Goal: Find specific page/section: Find specific page/section

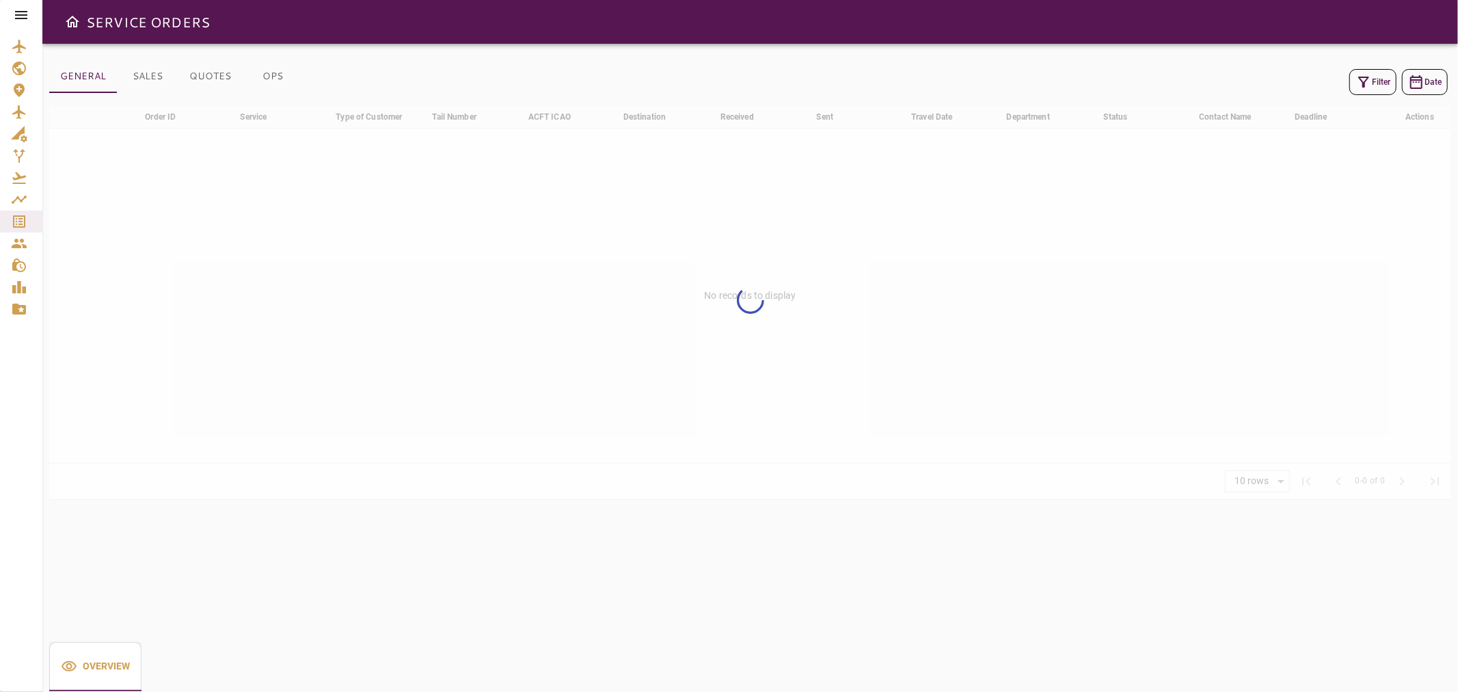
click at [16, 10] on icon at bounding box center [21, 15] width 16 height 16
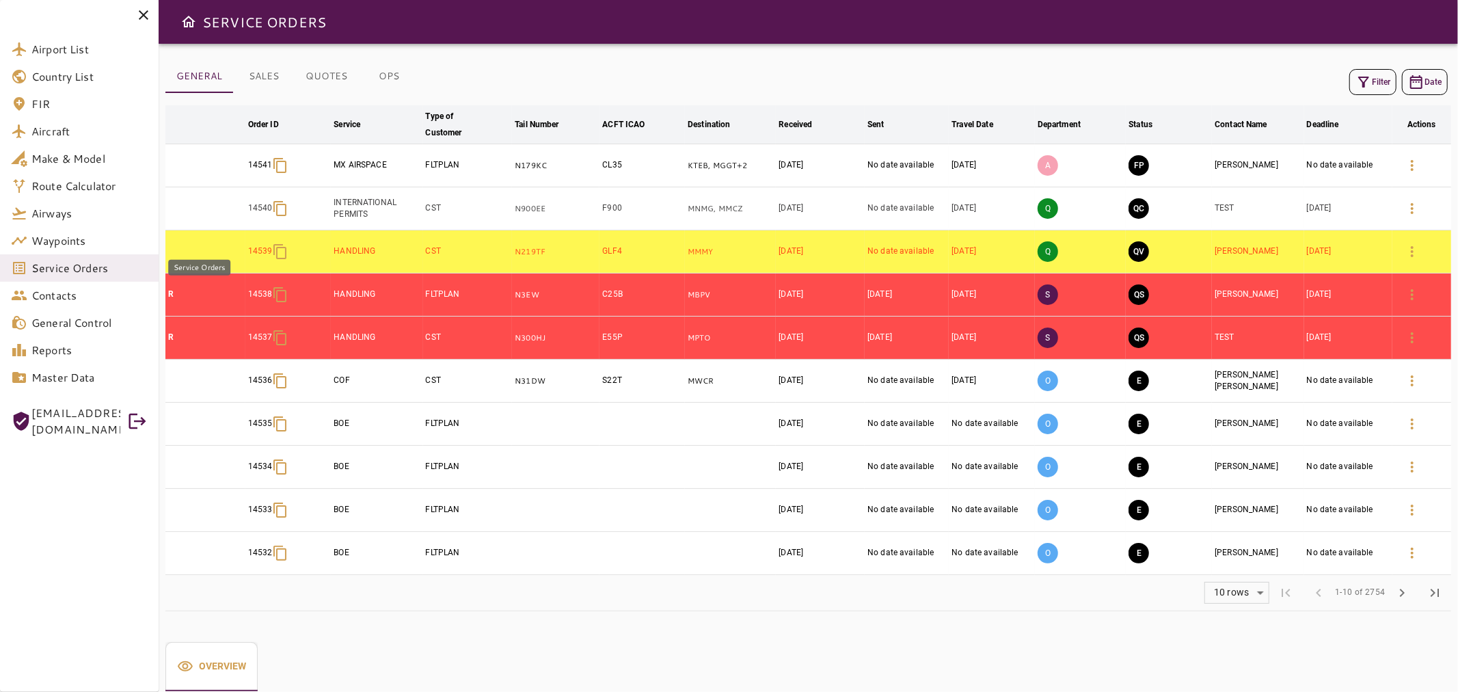
click at [52, 275] on span "Service Orders" at bounding box center [89, 268] width 116 height 16
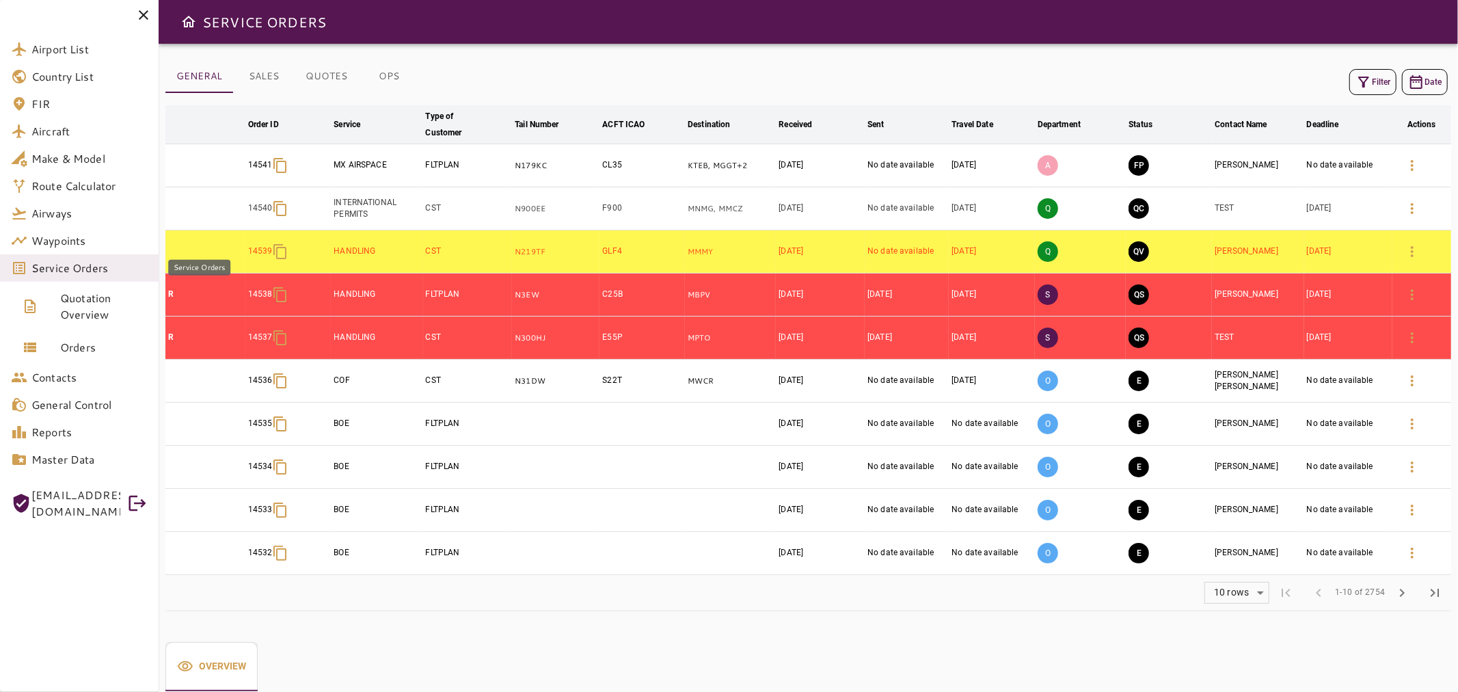
click at [59, 269] on span "Service Orders" at bounding box center [89, 268] width 116 height 16
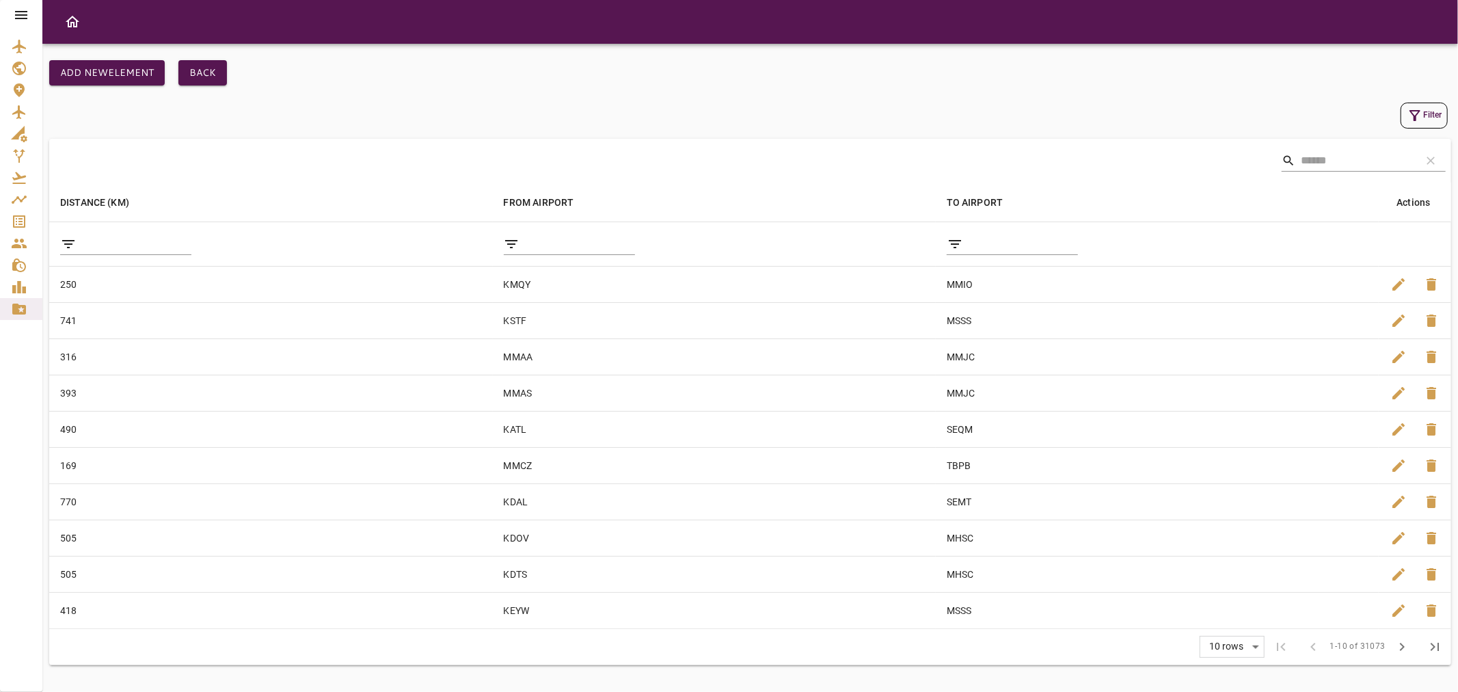
click at [17, 23] on div at bounding box center [21, 15] width 42 height 30
click at [23, 17] on icon at bounding box center [21, 15] width 16 height 16
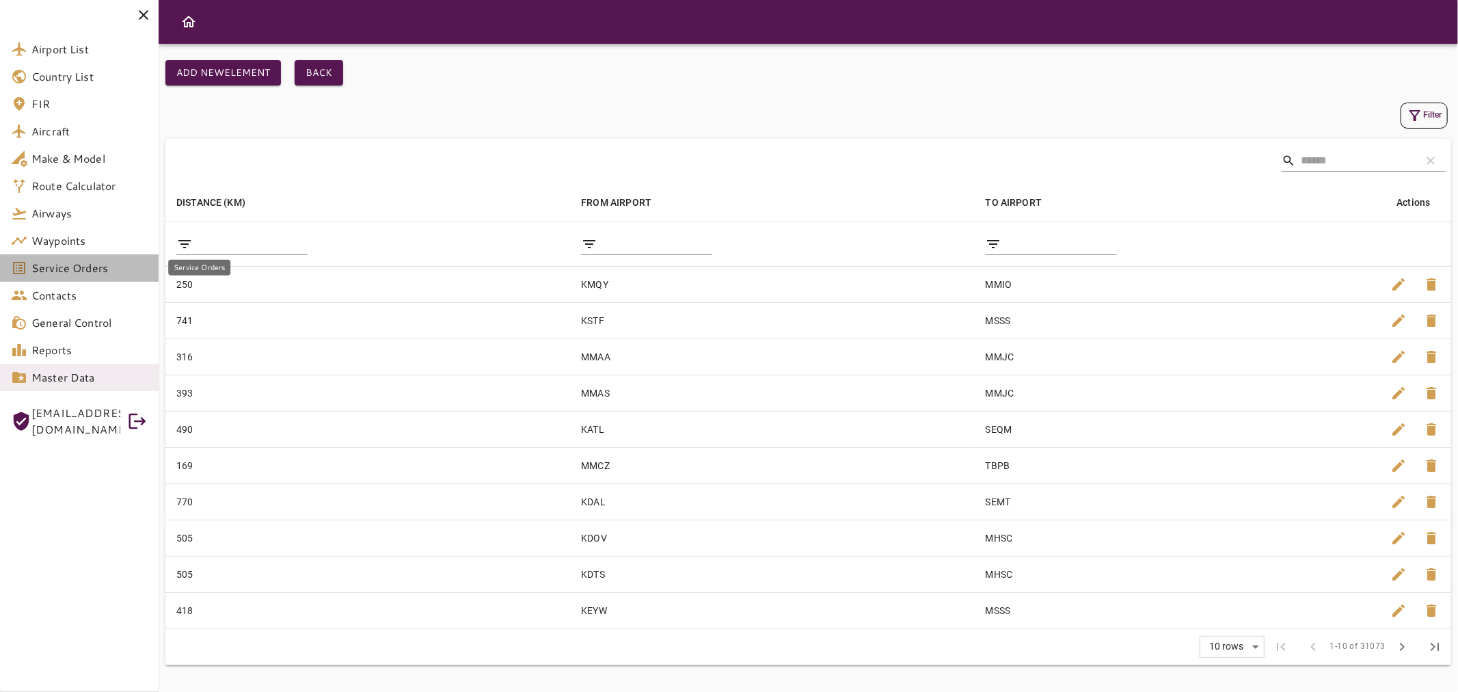
click at [124, 262] on span "Service Orders" at bounding box center [89, 268] width 116 height 16
